Goal: Transaction & Acquisition: Book appointment/travel/reservation

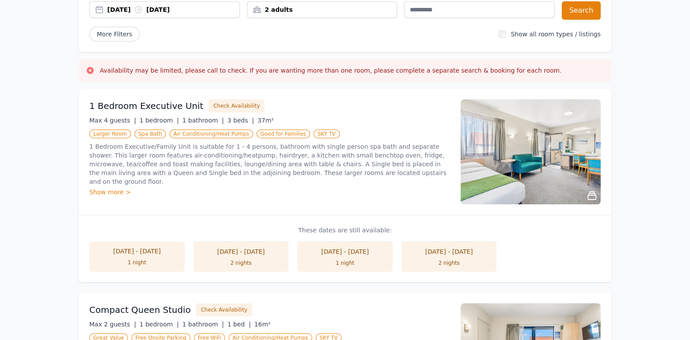
scroll to position [77, 0]
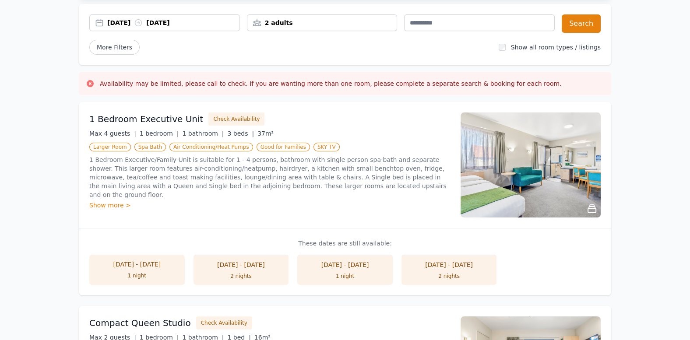
click at [127, 264] on div "[DATE] - [DATE]" at bounding box center [137, 264] width 78 height 9
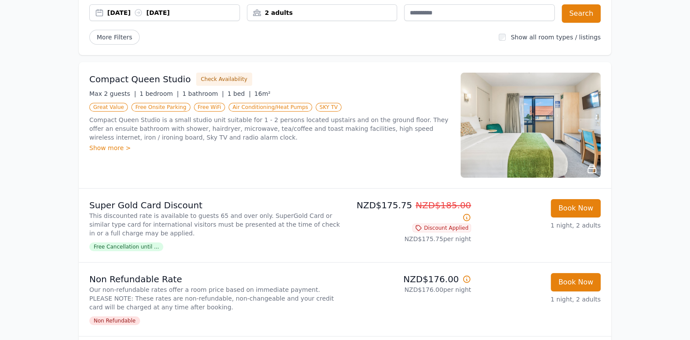
scroll to position [91, 0]
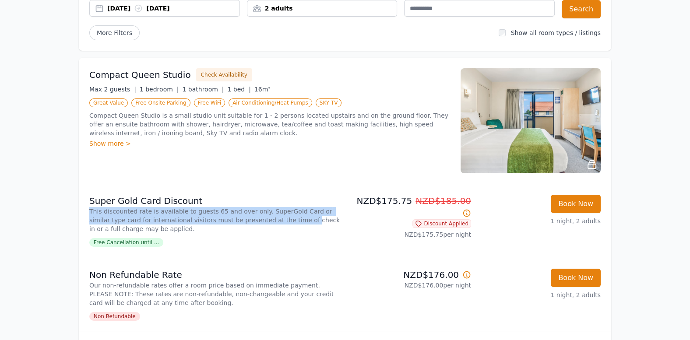
drag, startPoint x: 90, startPoint y: 209, endPoint x: 259, endPoint y: 219, distance: 169.8
click at [259, 219] on p "This discounted rate is available to guests 65 and over only. SuperGold Card or…" at bounding box center [215, 220] width 252 height 26
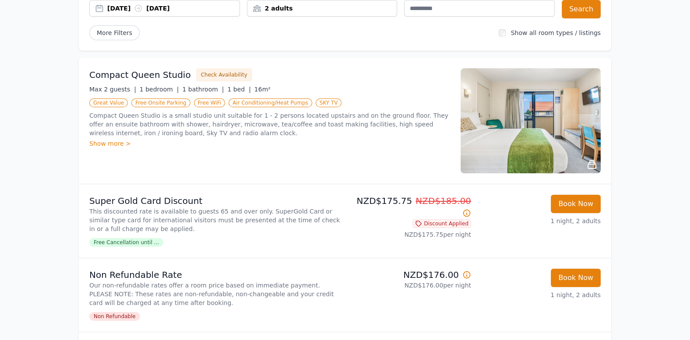
drag, startPoint x: 259, startPoint y: 219, endPoint x: 258, endPoint y: 235, distance: 16.7
click at [258, 235] on div "Super Gold Card Discount This discounted rate is available to guests 65 and ove…" at bounding box center [215, 221] width 252 height 53
drag, startPoint x: 201, startPoint y: 213, endPoint x: 233, endPoint y: 211, distance: 31.1
click at [233, 211] on p "This discounted rate is available to guests 65 and over only. SuperGold Card or…" at bounding box center [215, 220] width 252 height 26
drag, startPoint x: 233, startPoint y: 211, endPoint x: 242, endPoint y: 224, distance: 16.0
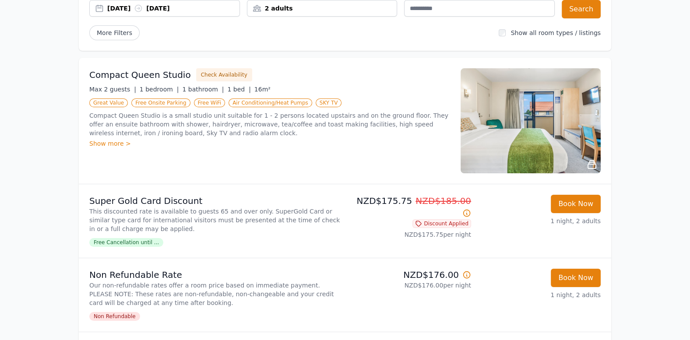
click at [242, 224] on p "This discounted rate is available to guests 65 and over only. SuperGold Card or…" at bounding box center [215, 220] width 252 height 26
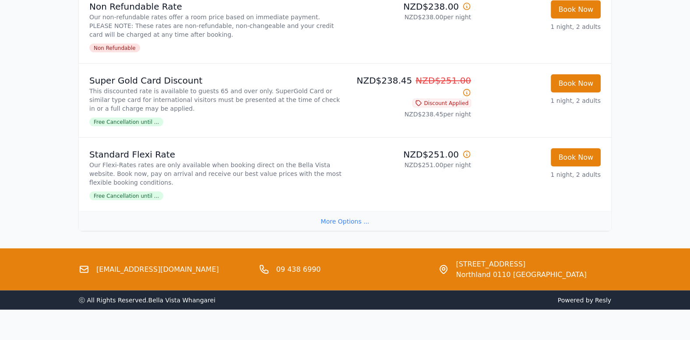
scroll to position [2177, 0]
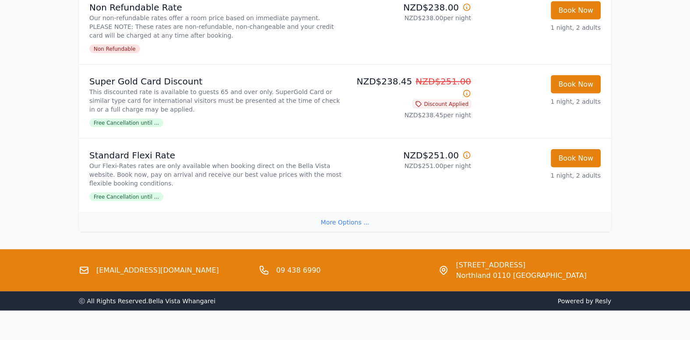
drag, startPoint x: 495, startPoint y: 49, endPoint x: 504, endPoint y: 53, distance: 10.3
click at [495, 50] on div "Book Now 1 night, 2 adults" at bounding box center [539, 27] width 123 height 53
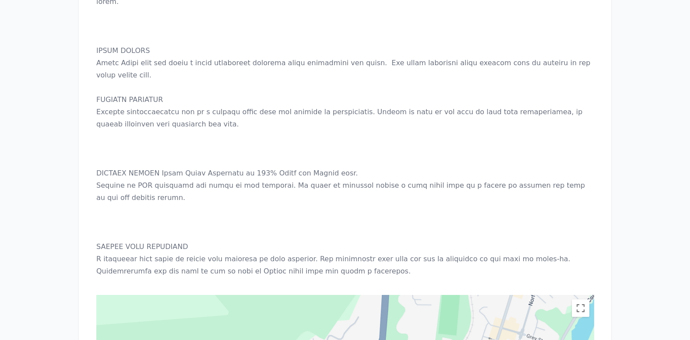
scroll to position [980, 0]
